Goal: Task Accomplishment & Management: Manage account settings

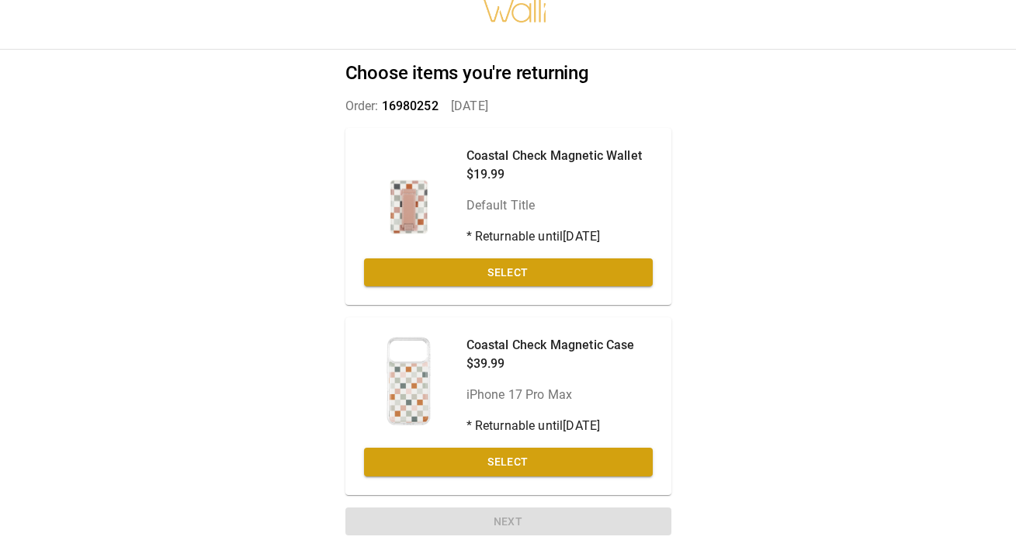
scroll to position [29, 0]
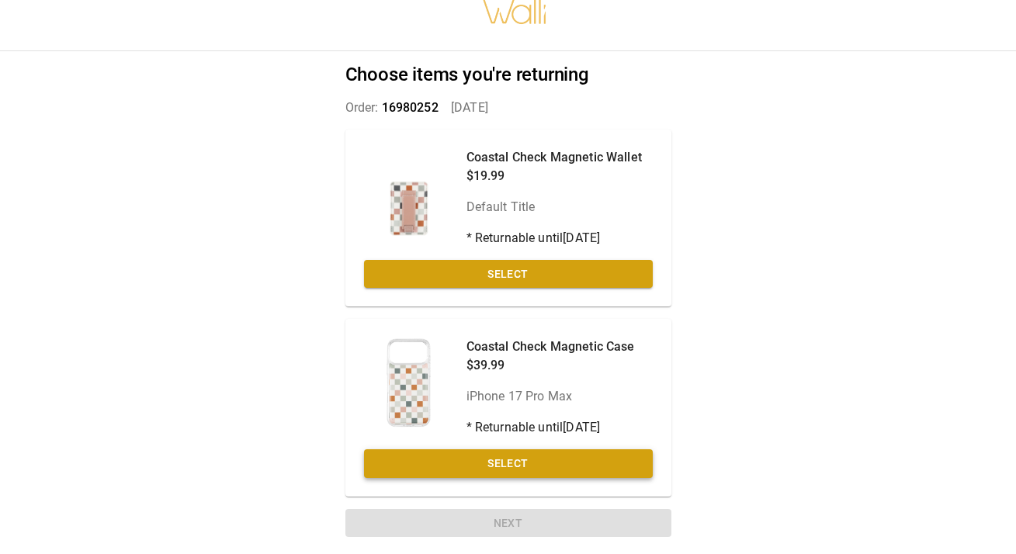
click at [519, 460] on button "Select" at bounding box center [508, 463] width 289 height 29
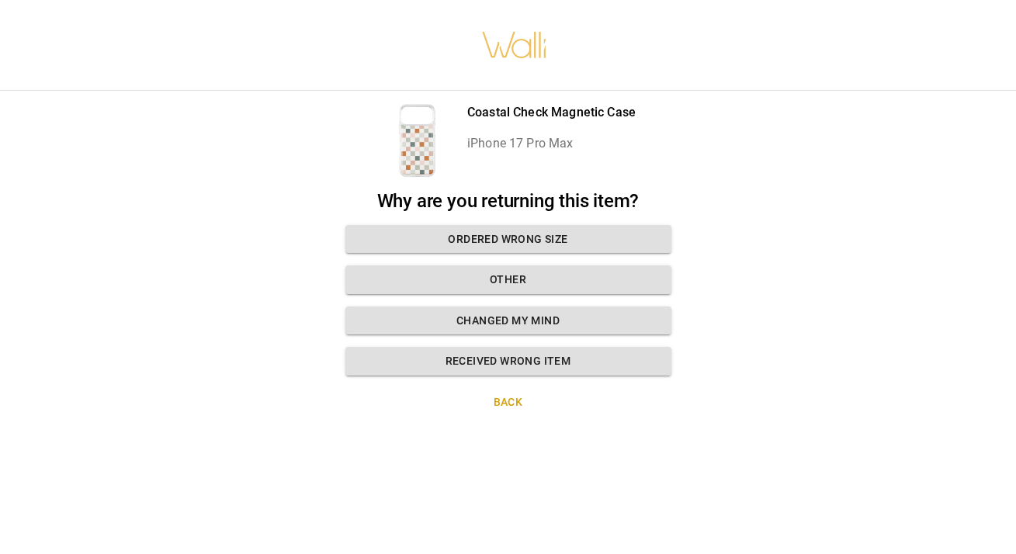
scroll to position [0, 0]
click at [520, 239] on button "Ordered wrong size" at bounding box center [508, 239] width 326 height 29
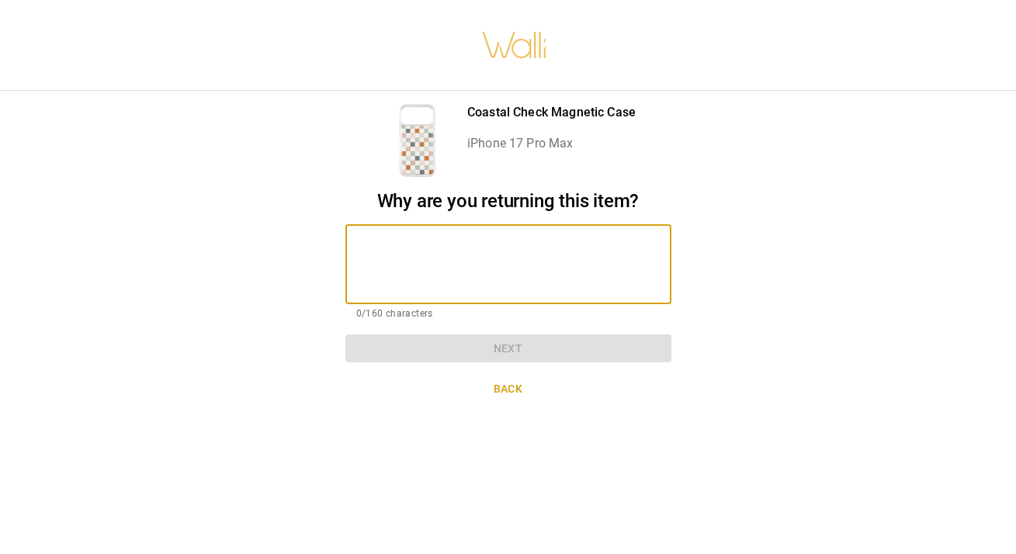
click at [494, 256] on textarea at bounding box center [508, 265] width 304 height 54
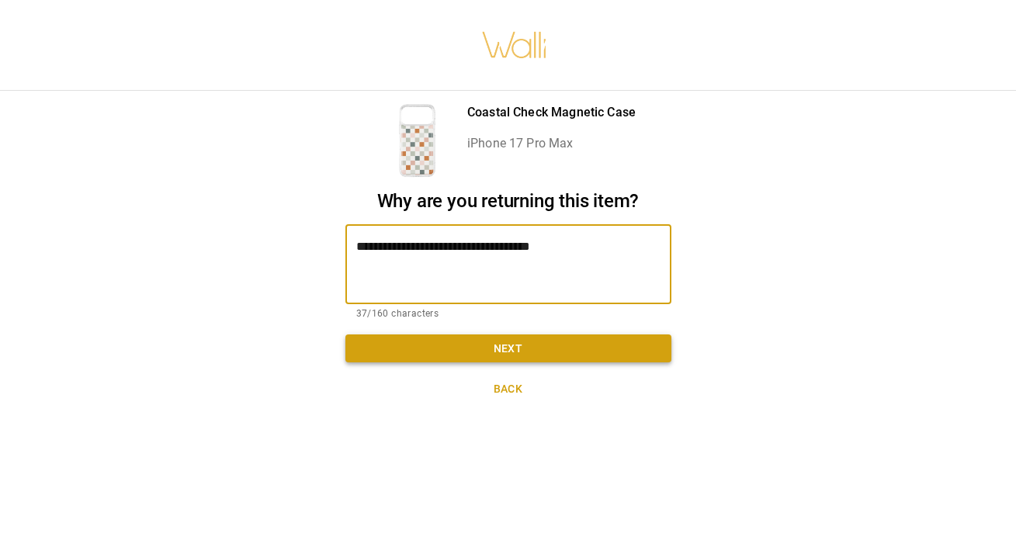
type textarea "**********"
click at [518, 345] on button "Next" at bounding box center [508, 349] width 326 height 29
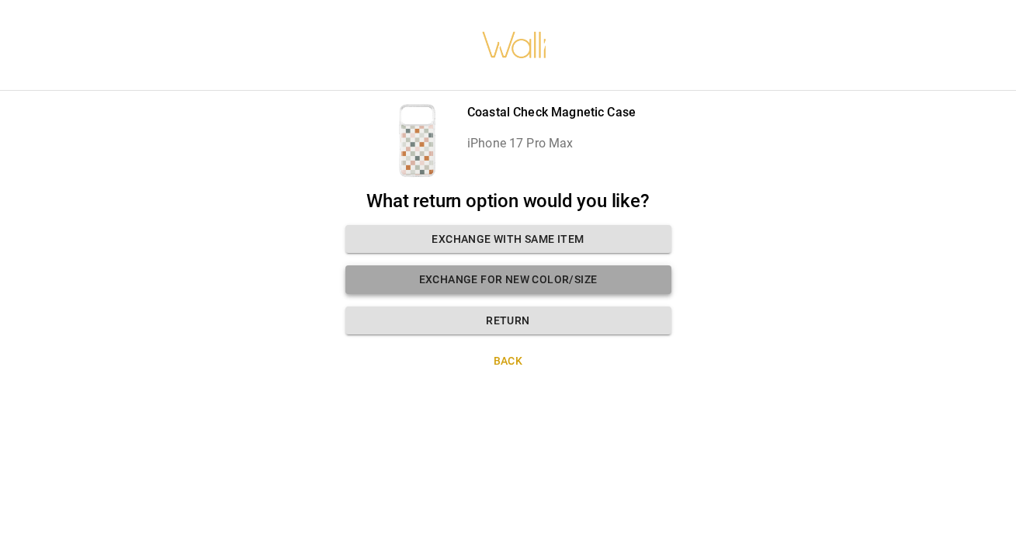
click at [529, 275] on button "Exchange for new color/size" at bounding box center [508, 279] width 326 height 29
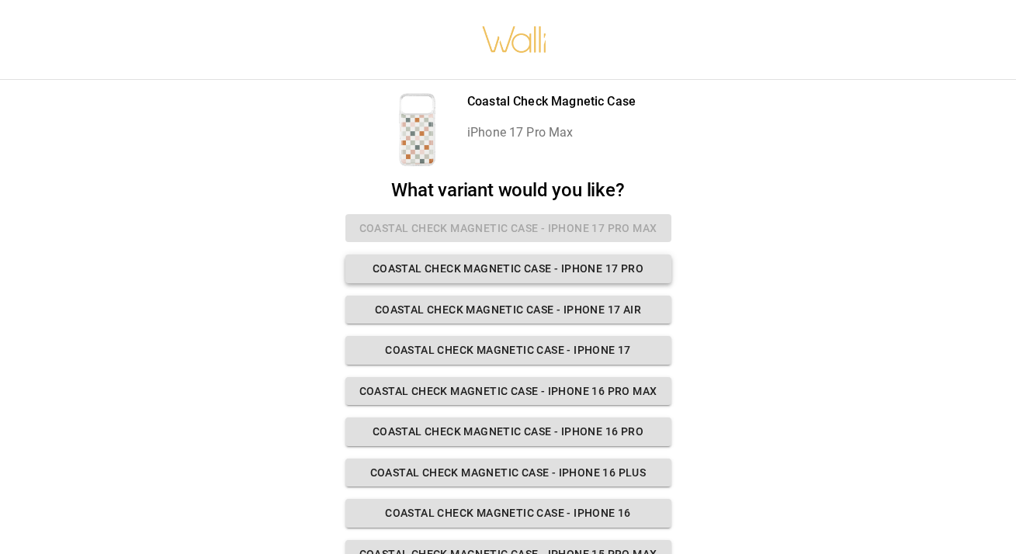
click at [526, 267] on button "Coastal Check Magnetic Case - iPhone 17 Pro" at bounding box center [508, 269] width 326 height 29
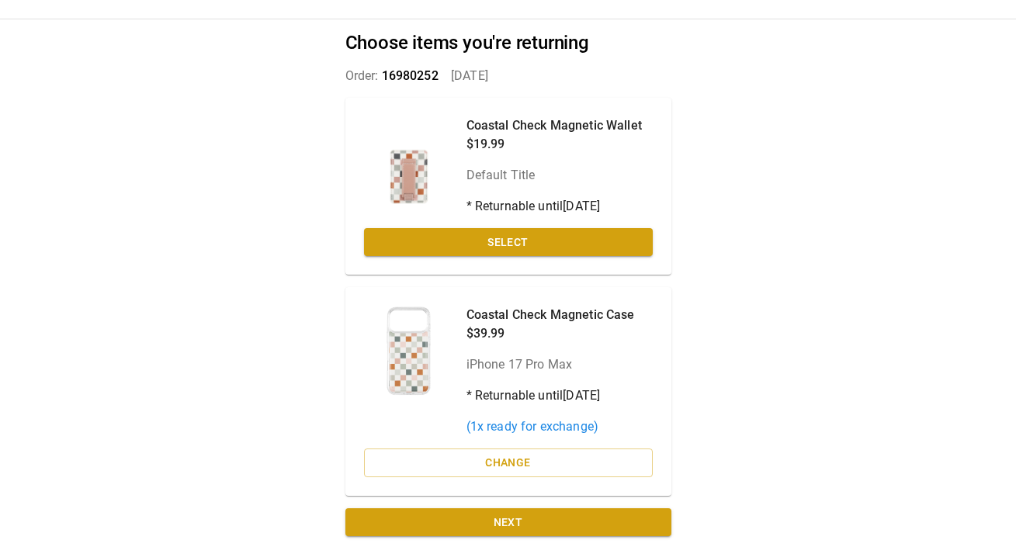
scroll to position [60, 0]
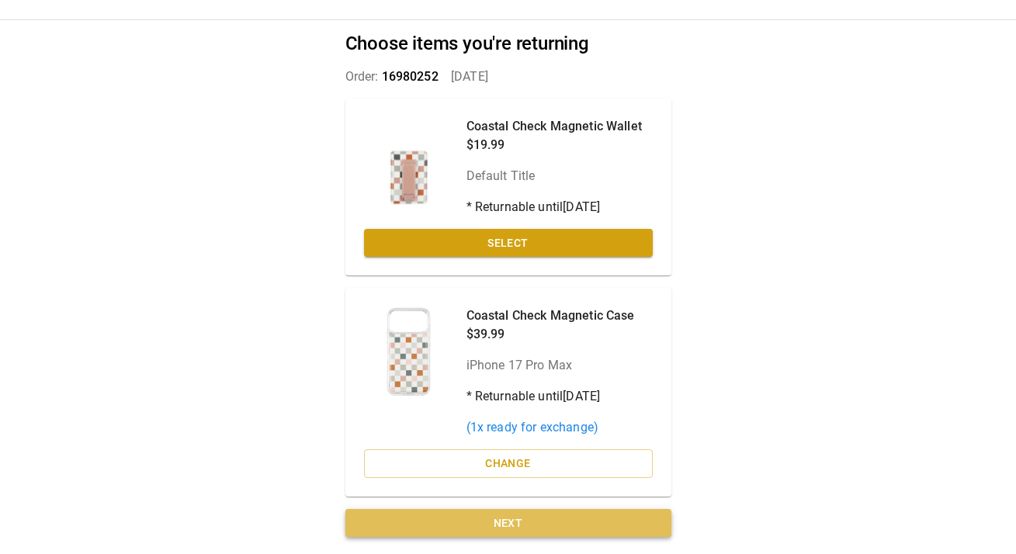
click at [512, 522] on button "Next" at bounding box center [508, 523] width 326 height 29
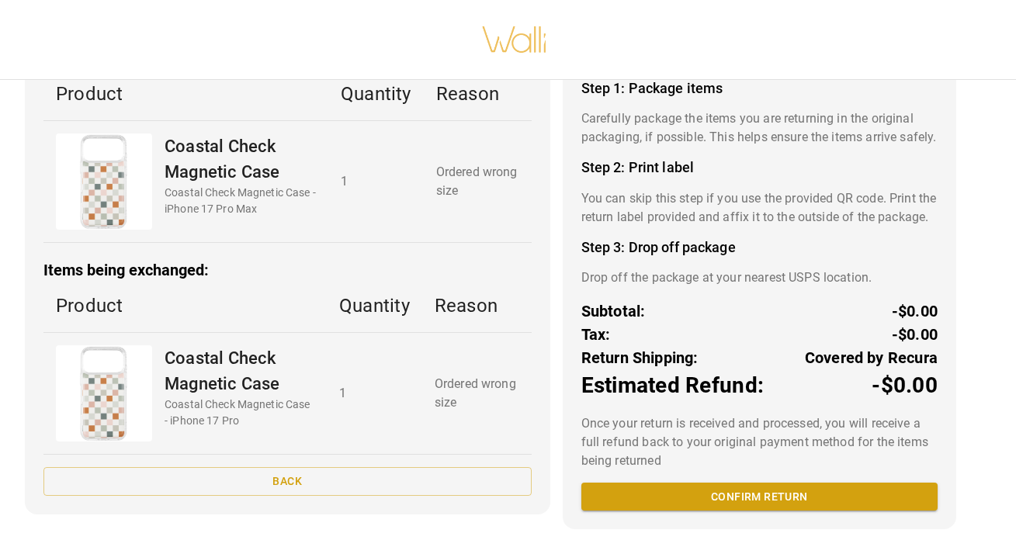
scroll to position [144, 0]
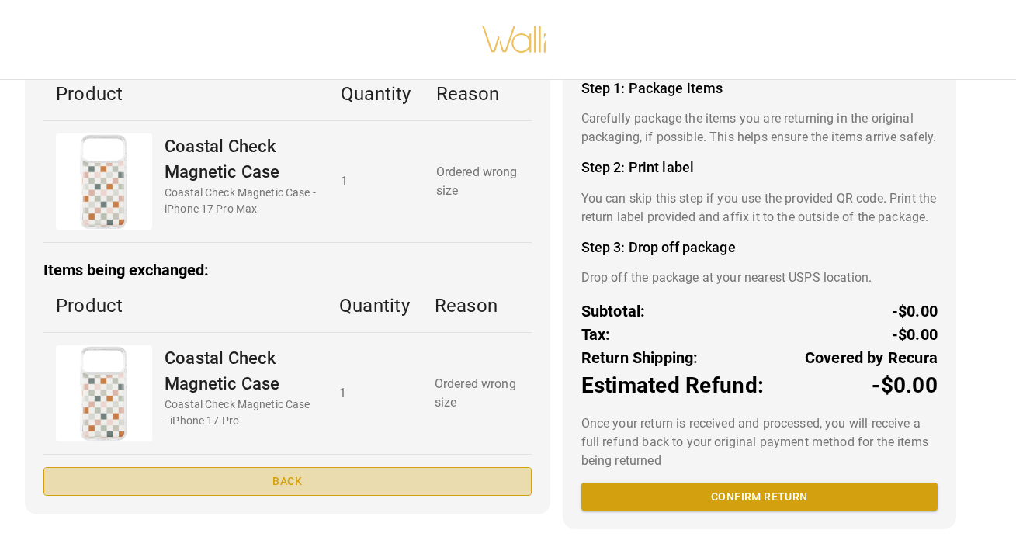
click at [304, 467] on button "Back" at bounding box center [287, 481] width 488 height 29
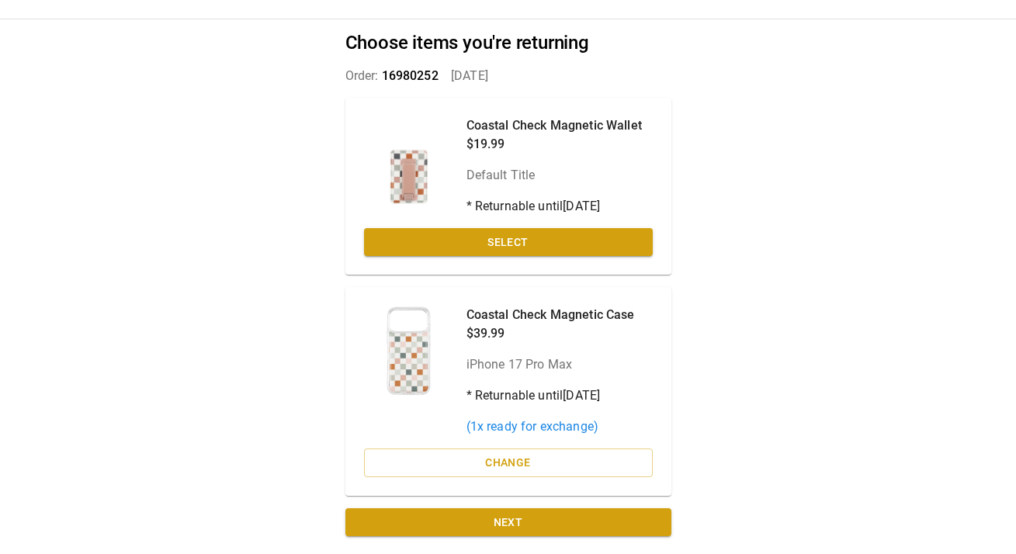
scroll to position [60, 0]
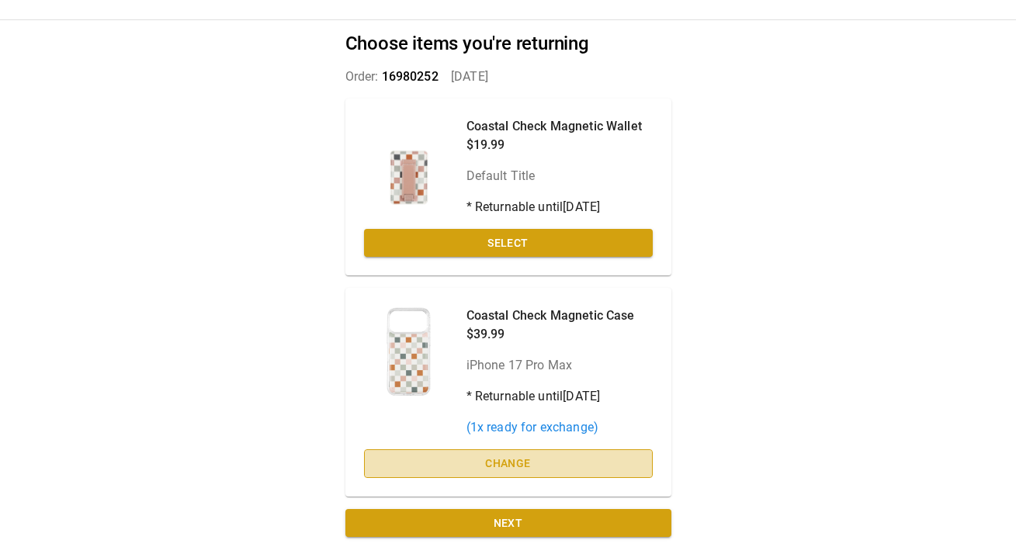
click at [515, 463] on button "Change" at bounding box center [508, 463] width 289 height 29
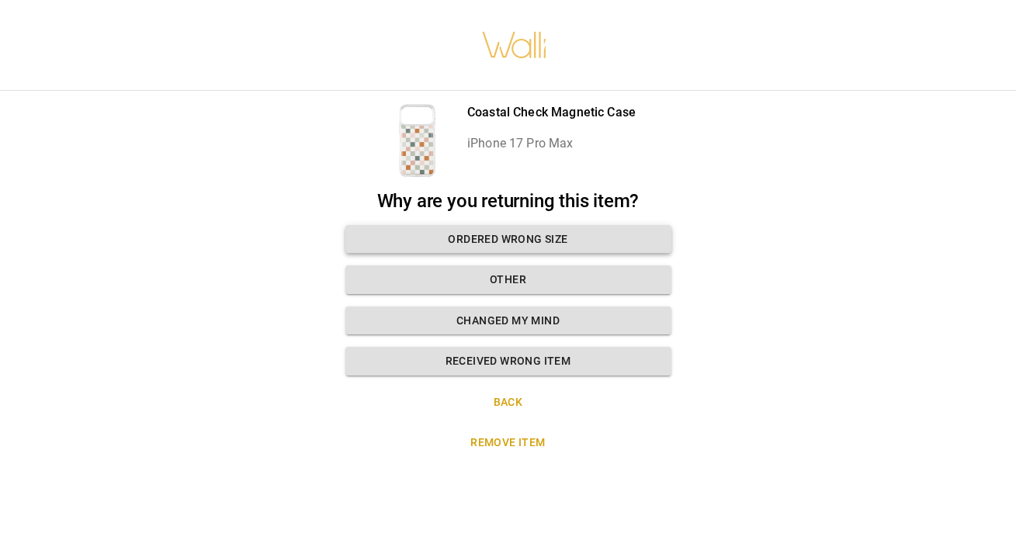
click at [555, 228] on button "Ordered wrong size" at bounding box center [508, 239] width 326 height 29
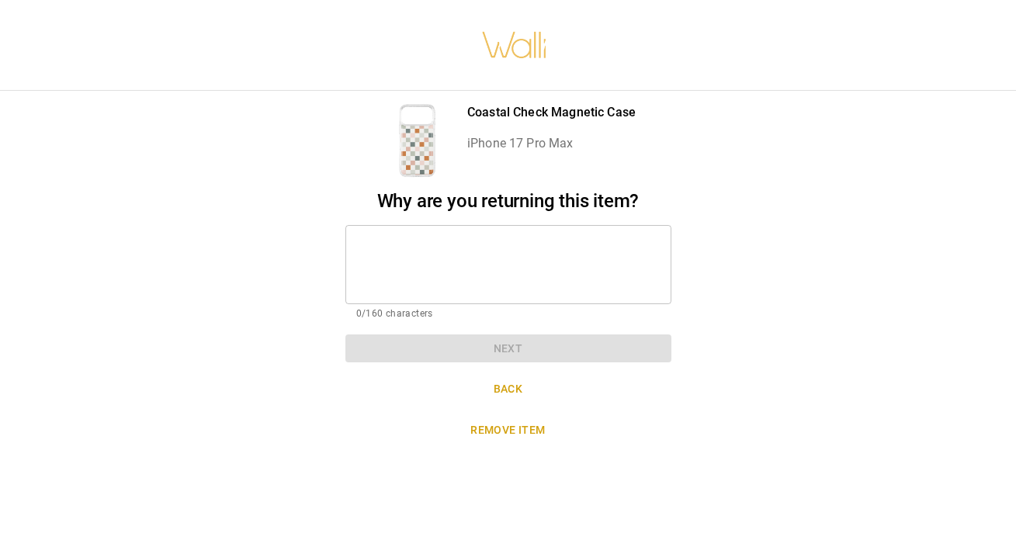
click at [489, 250] on textarea at bounding box center [508, 265] width 304 height 54
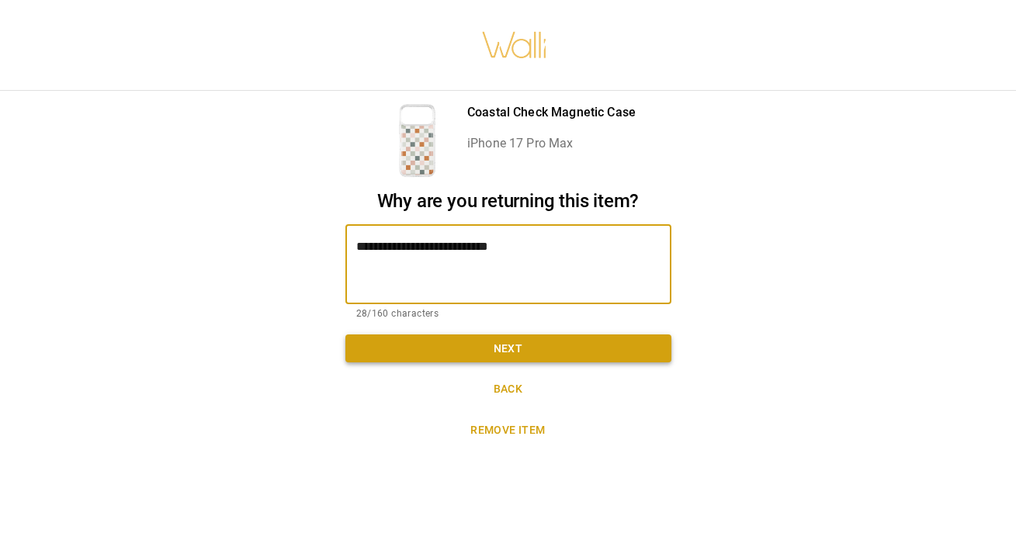
type textarea "**********"
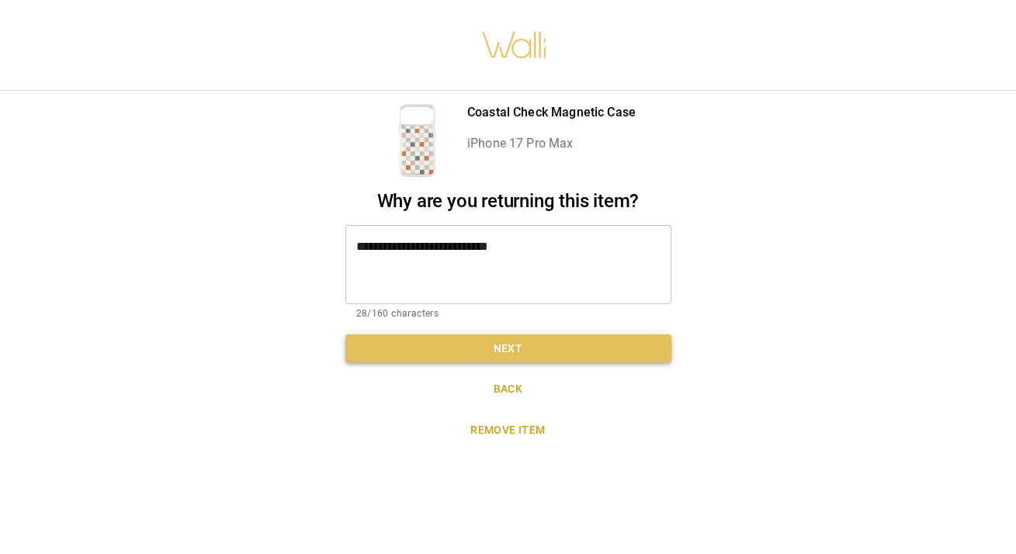
click at [522, 344] on button "Next" at bounding box center [508, 349] width 326 height 29
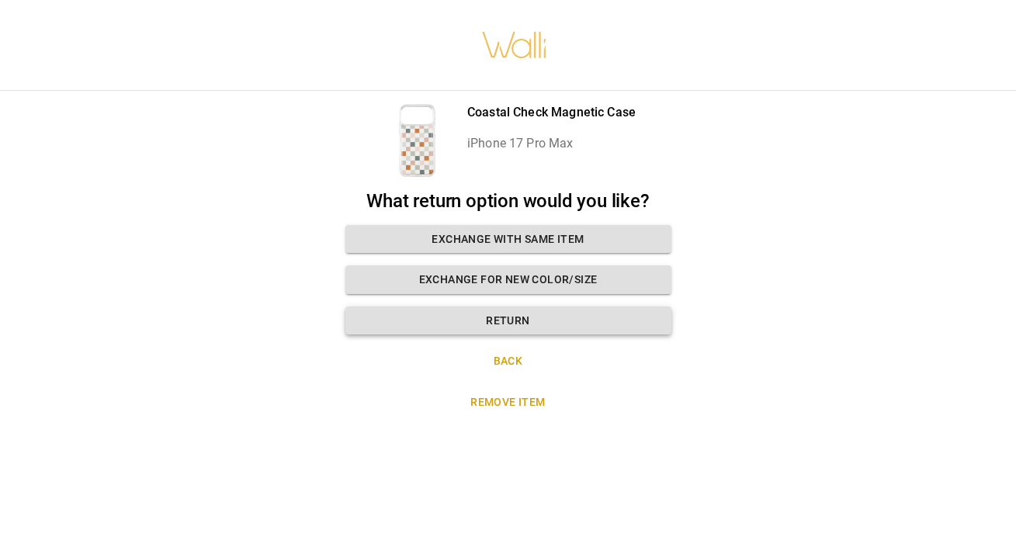
click at [536, 311] on button "Return" at bounding box center [508, 321] width 326 height 29
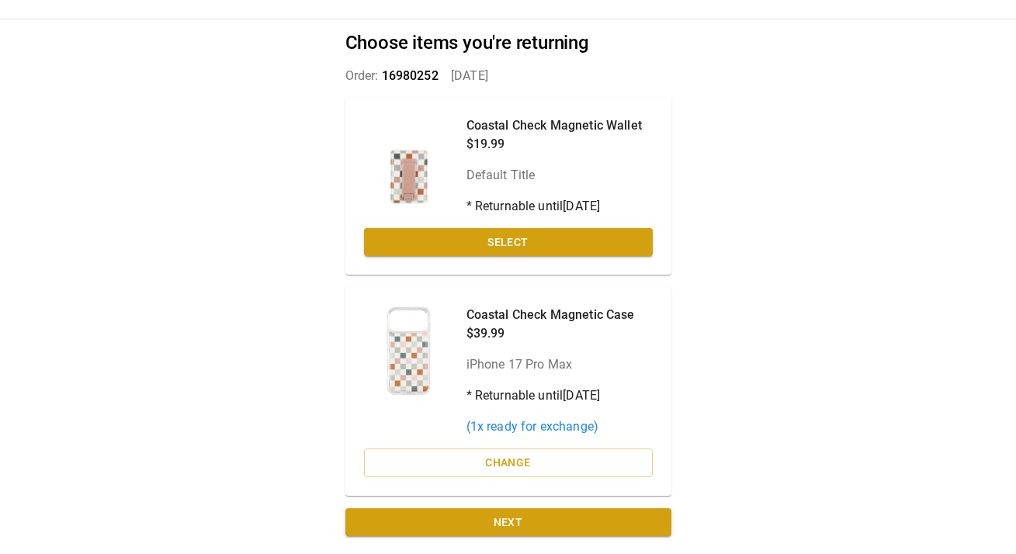
scroll to position [60, 0]
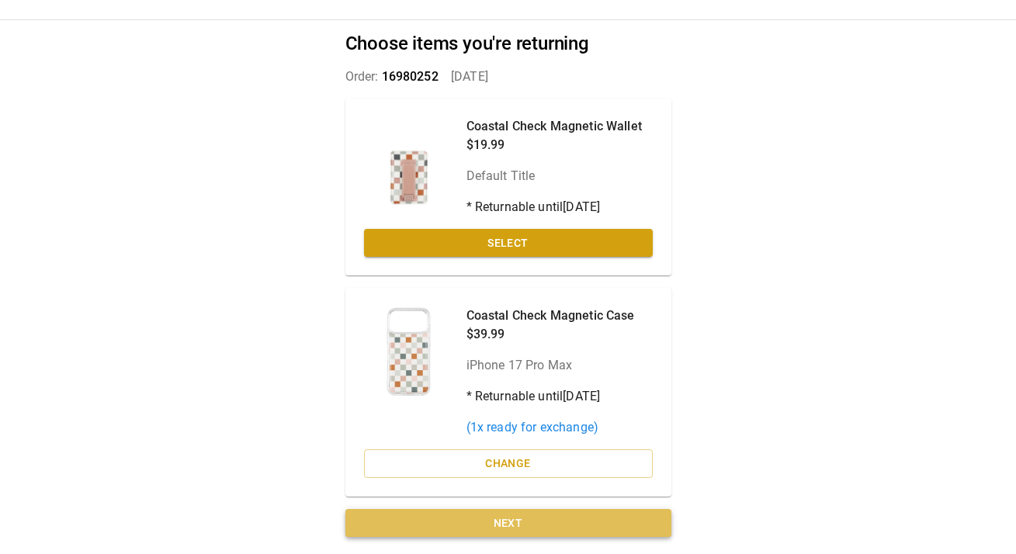
click at [515, 519] on button "Next" at bounding box center [508, 523] width 326 height 29
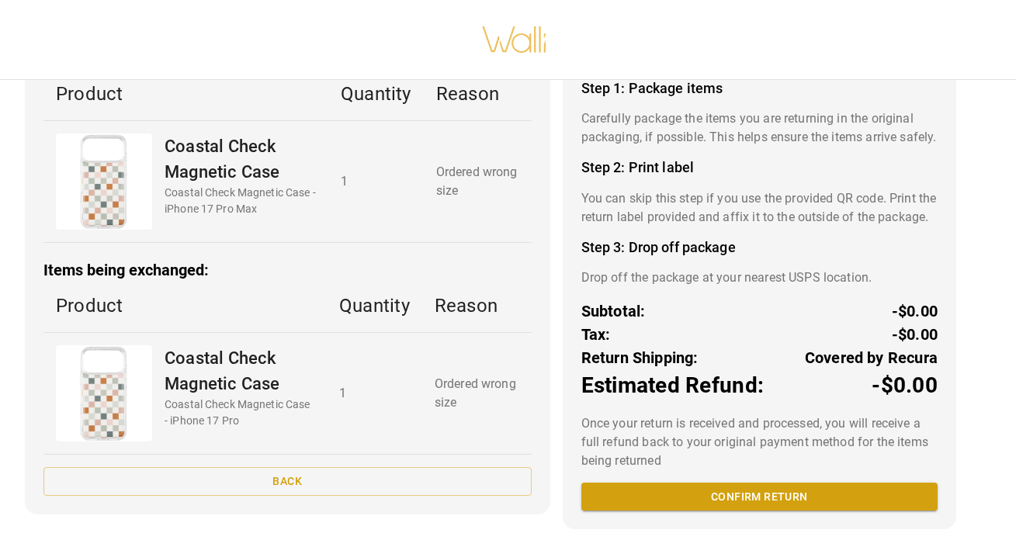
scroll to position [144, 0]
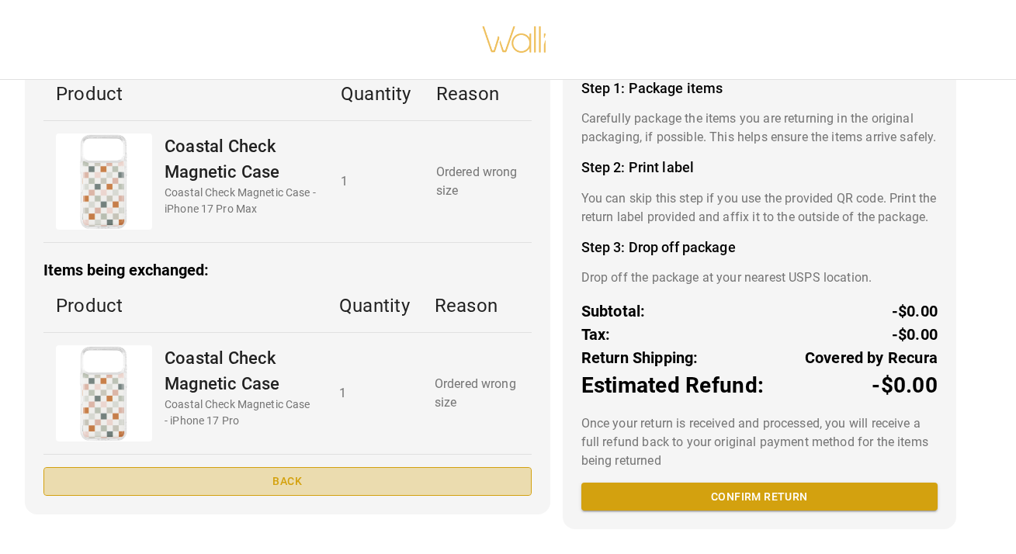
click at [292, 467] on button "Back" at bounding box center [287, 481] width 488 height 29
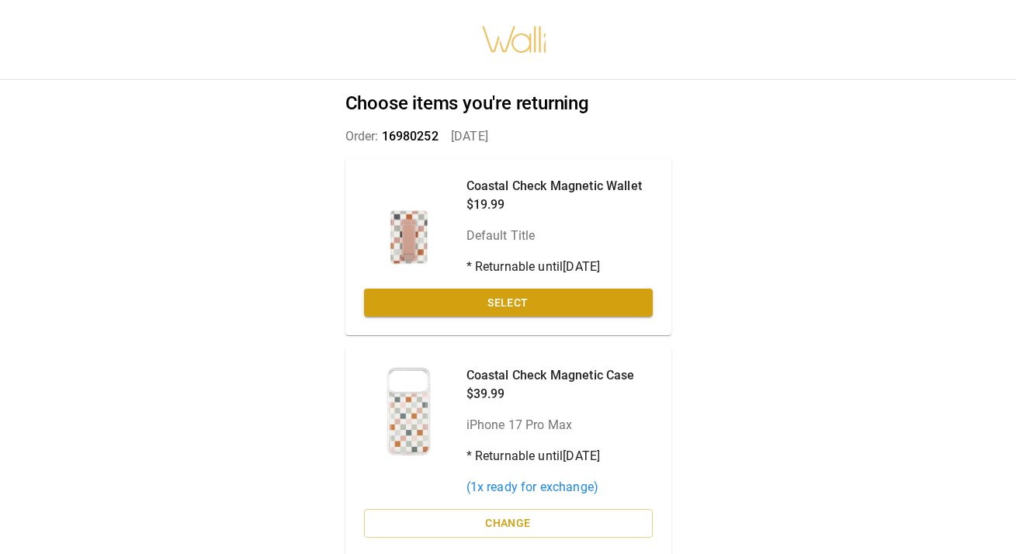
scroll to position [0, 0]
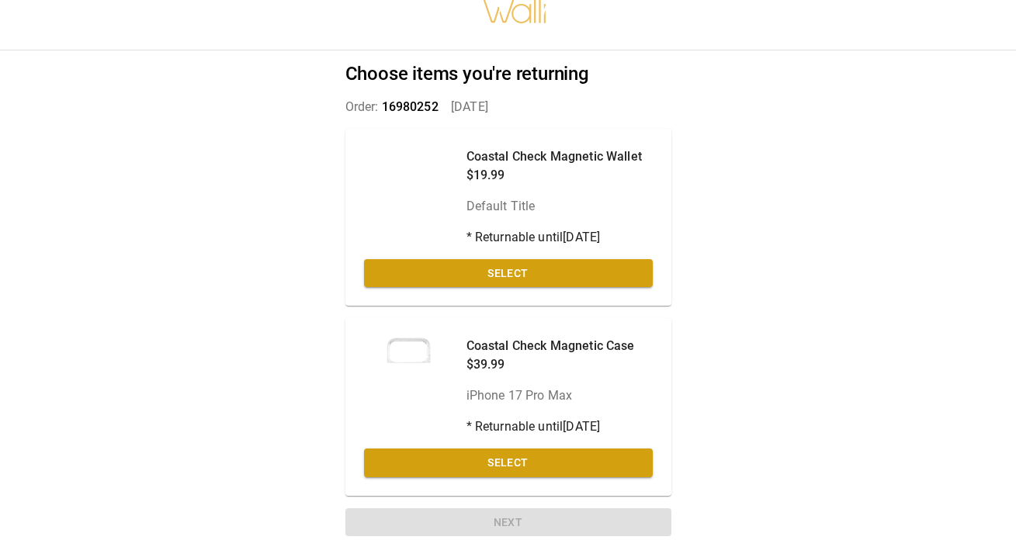
scroll to position [29, 0]
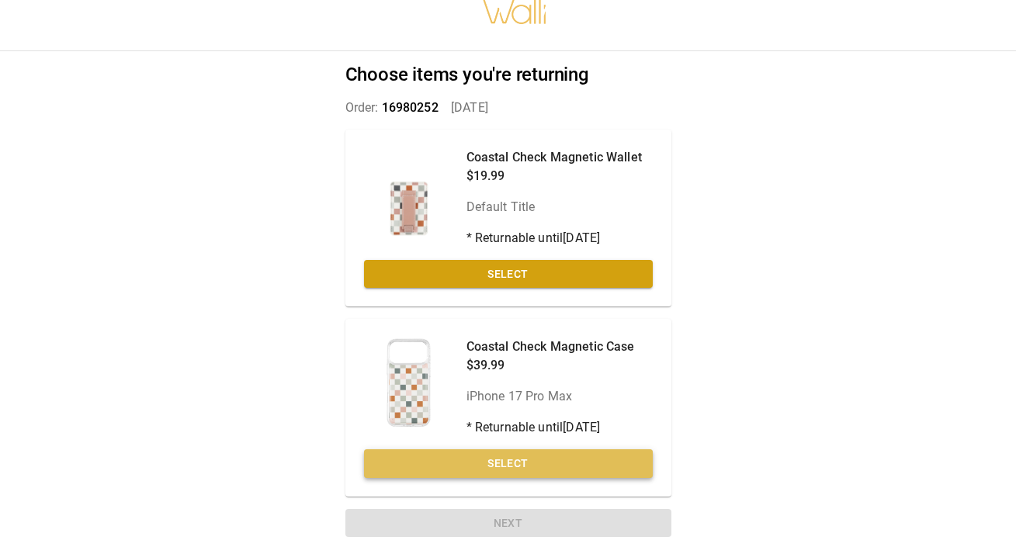
click at [536, 456] on button "Select" at bounding box center [508, 463] width 289 height 29
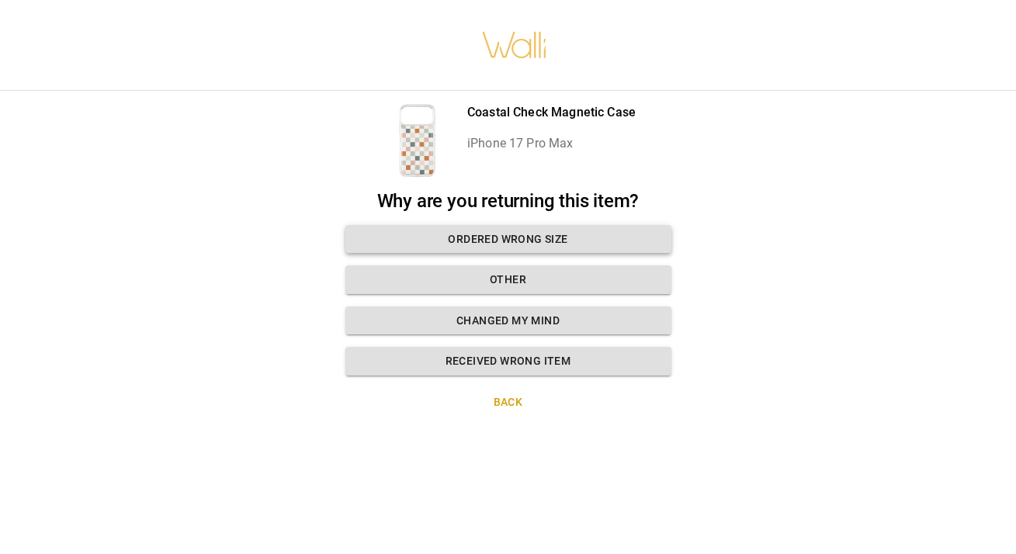
click at [536, 238] on button "Ordered wrong size" at bounding box center [508, 239] width 326 height 29
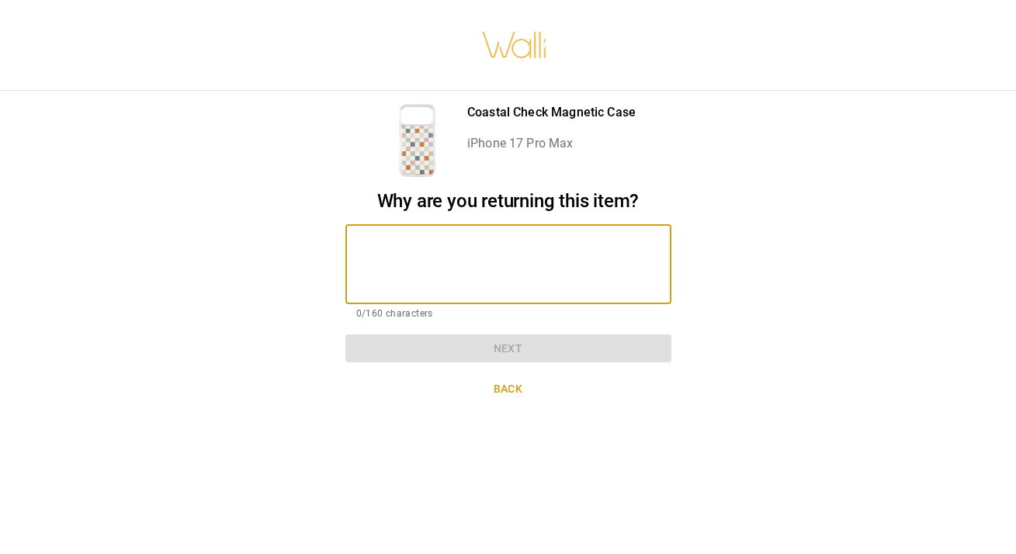
click at [512, 249] on textarea at bounding box center [508, 265] width 304 height 54
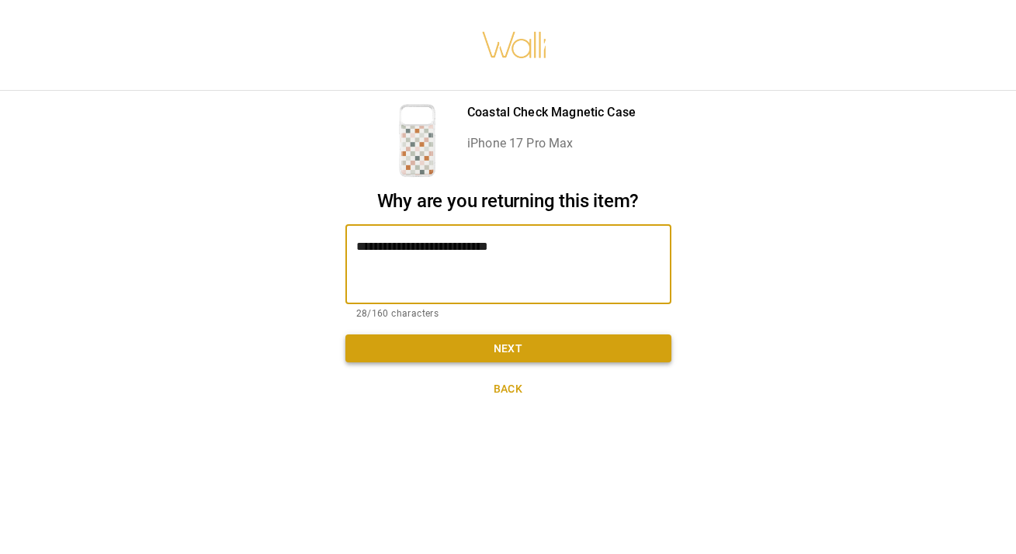
type textarea "**********"
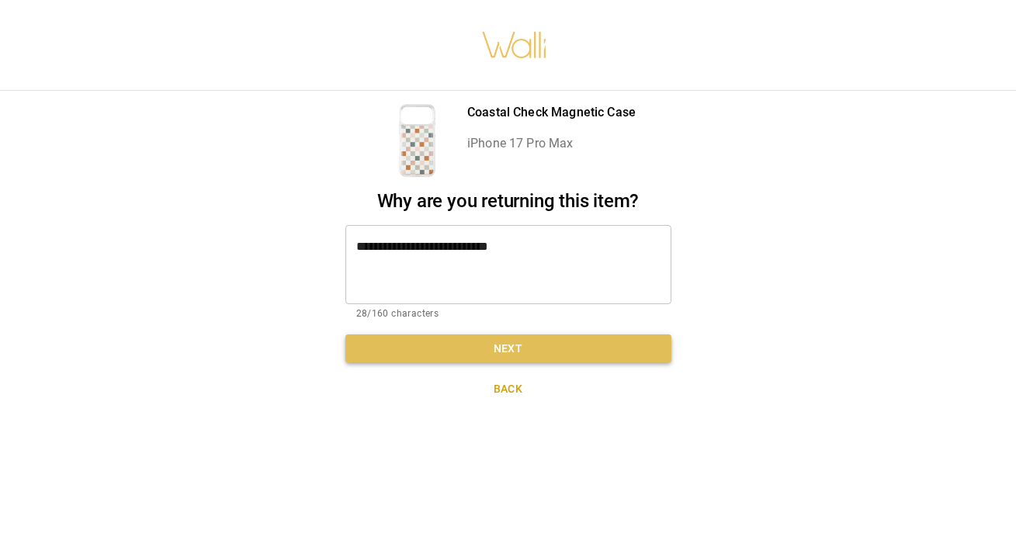
click at [501, 347] on button "Next" at bounding box center [508, 349] width 326 height 29
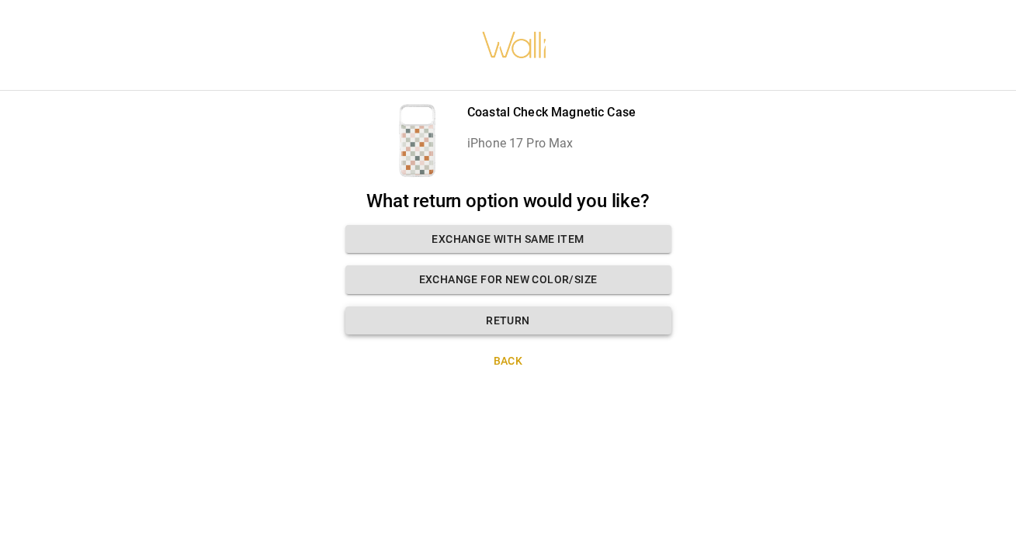
click at [513, 316] on button "Return" at bounding box center [508, 321] width 326 height 29
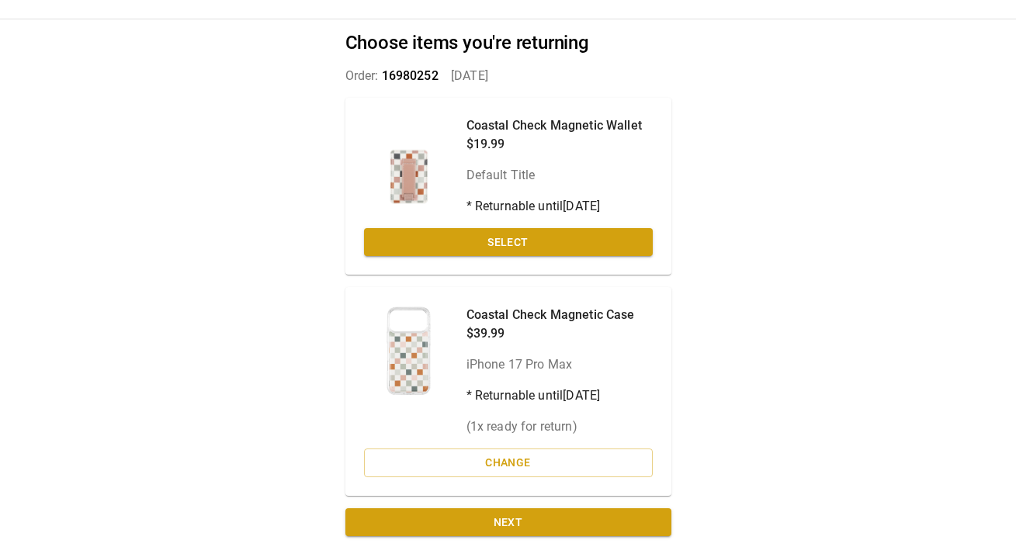
scroll to position [60, 0]
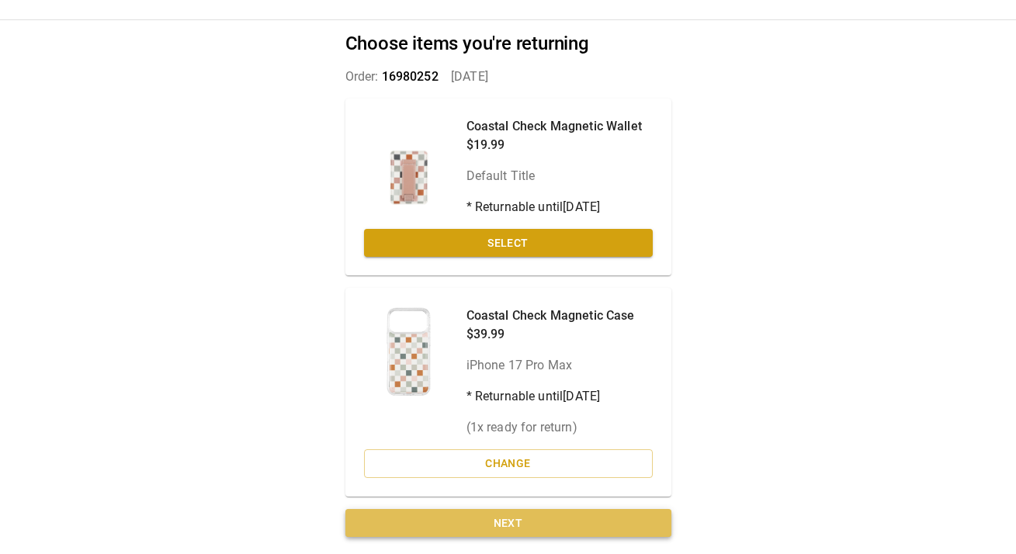
click at [526, 519] on button "Next" at bounding box center [508, 523] width 326 height 29
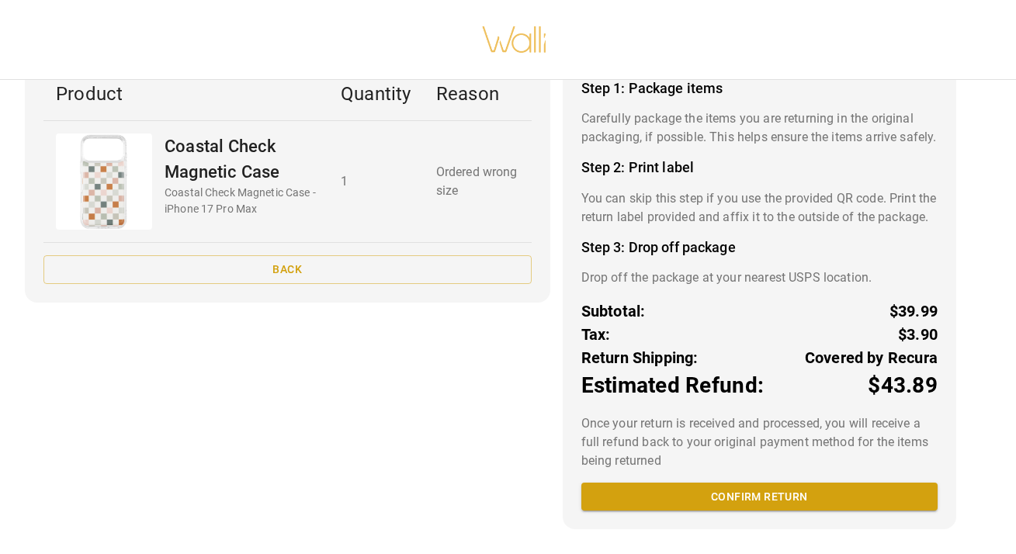
scroll to position [144, 0]
click at [810, 497] on button "Confirm return" at bounding box center [759, 497] width 356 height 29
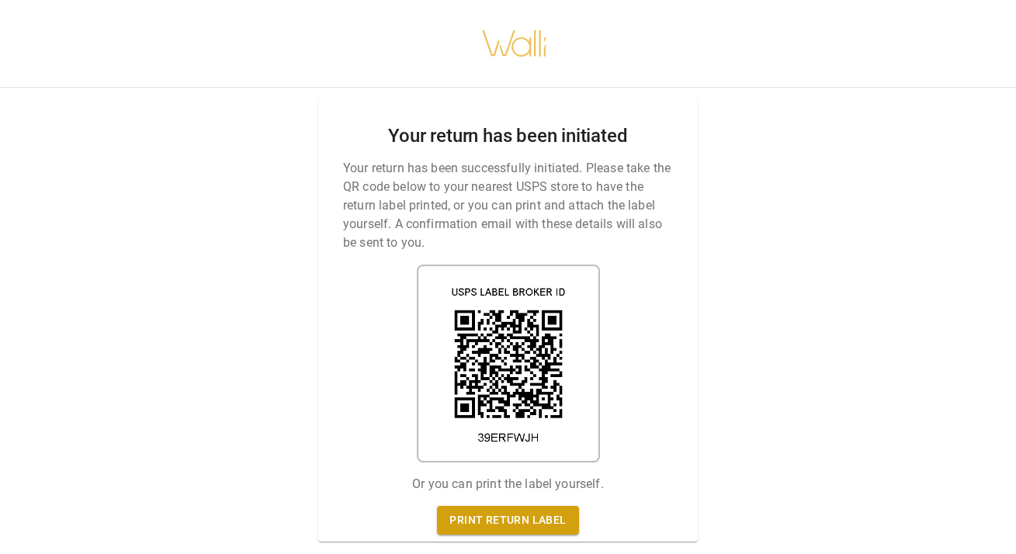
scroll to position [0, 0]
click at [522, 518] on link "Print return label" at bounding box center [507, 520] width 141 height 29
